Goal: Browse casually

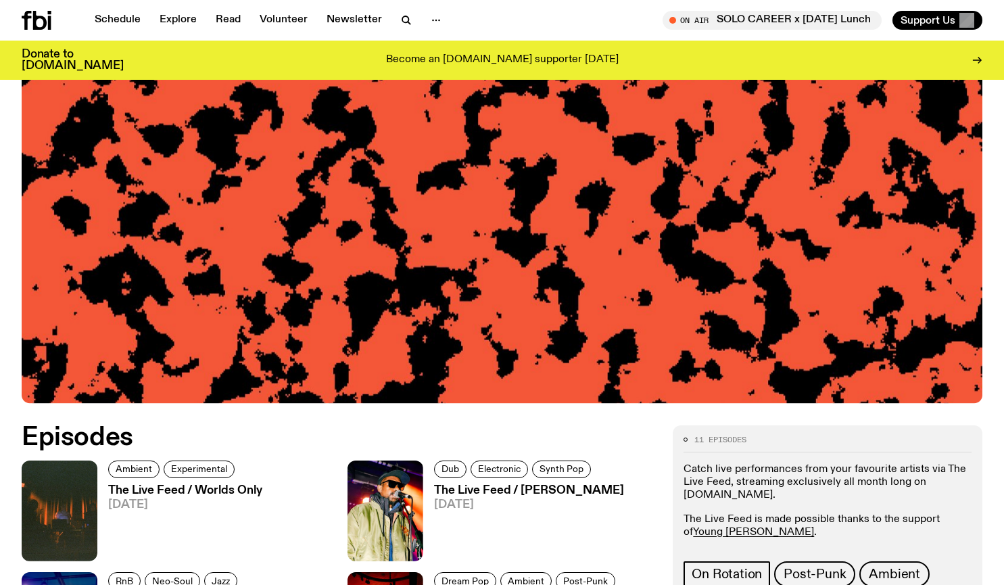
scroll to position [329, 0]
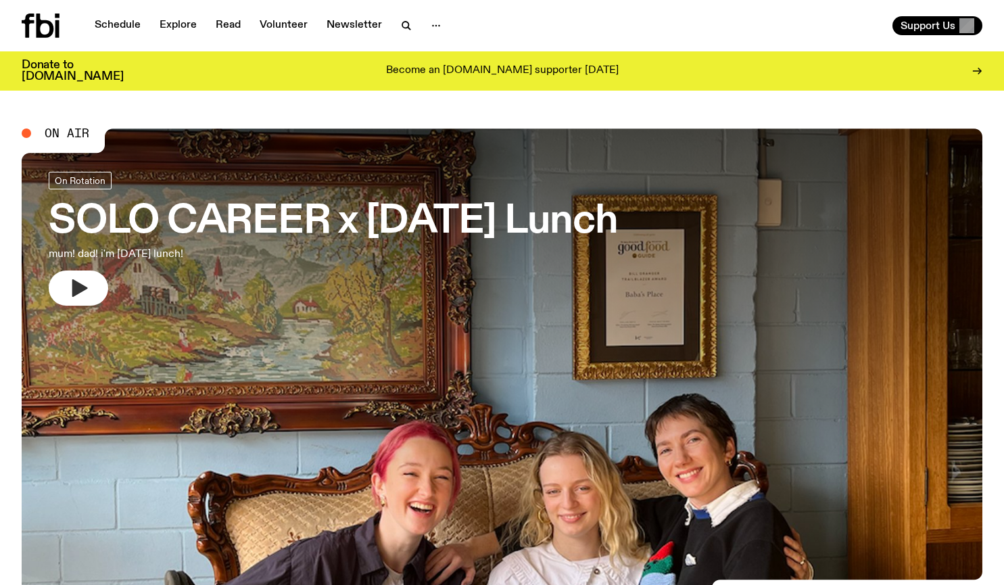
click at [82, 283] on icon "button" at bounding box center [79, 288] width 22 height 22
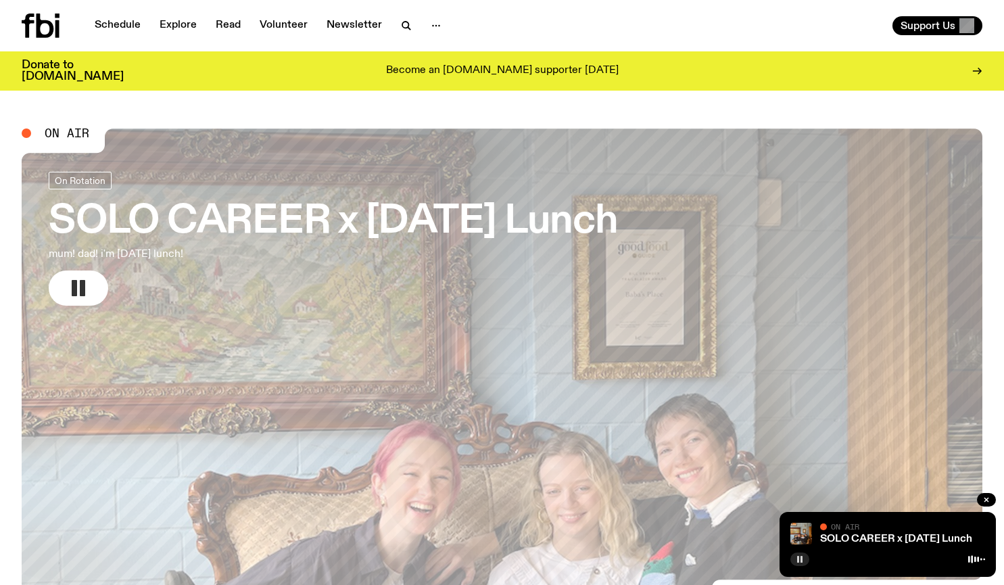
click at [798, 558] on rect "button" at bounding box center [798, 559] width 2 height 7
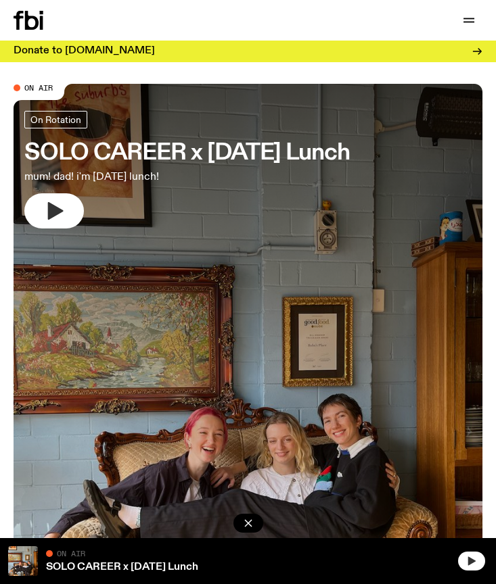
click at [50, 208] on icon "button" at bounding box center [56, 211] width 16 height 18
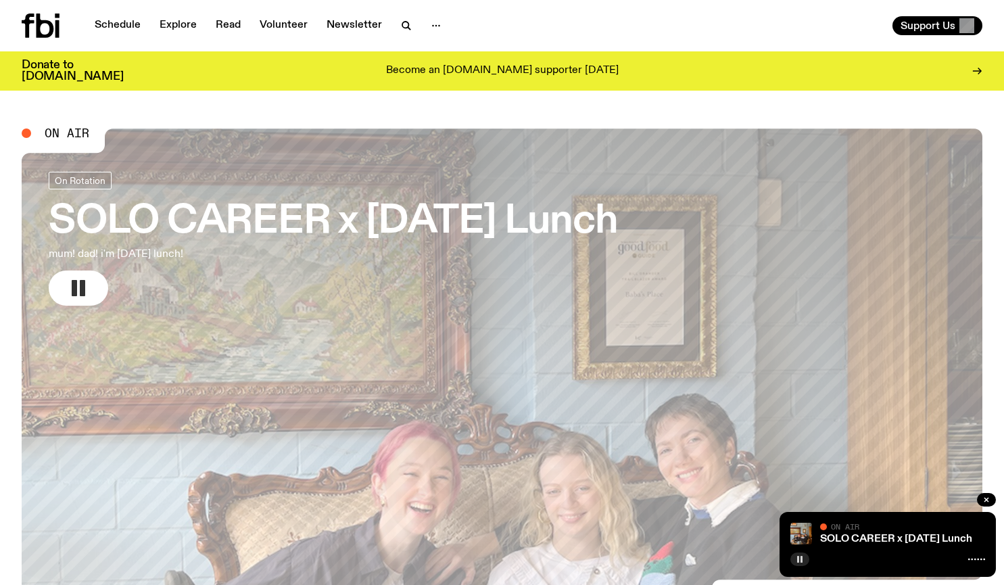
click at [875, 558] on div at bounding box center [888, 558] width 195 height 16
